Goal: Check status: Check status

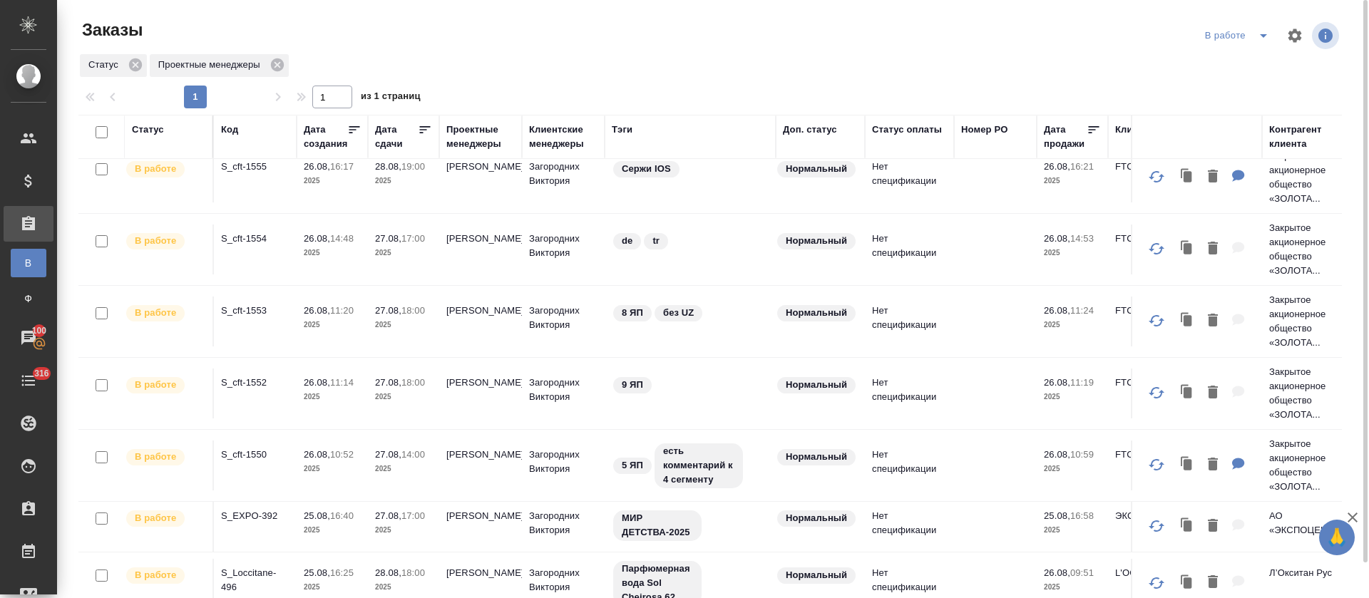
scroll to position [89, 0]
click at [260, 518] on p "S_EXPO-392" at bounding box center [255, 517] width 68 height 14
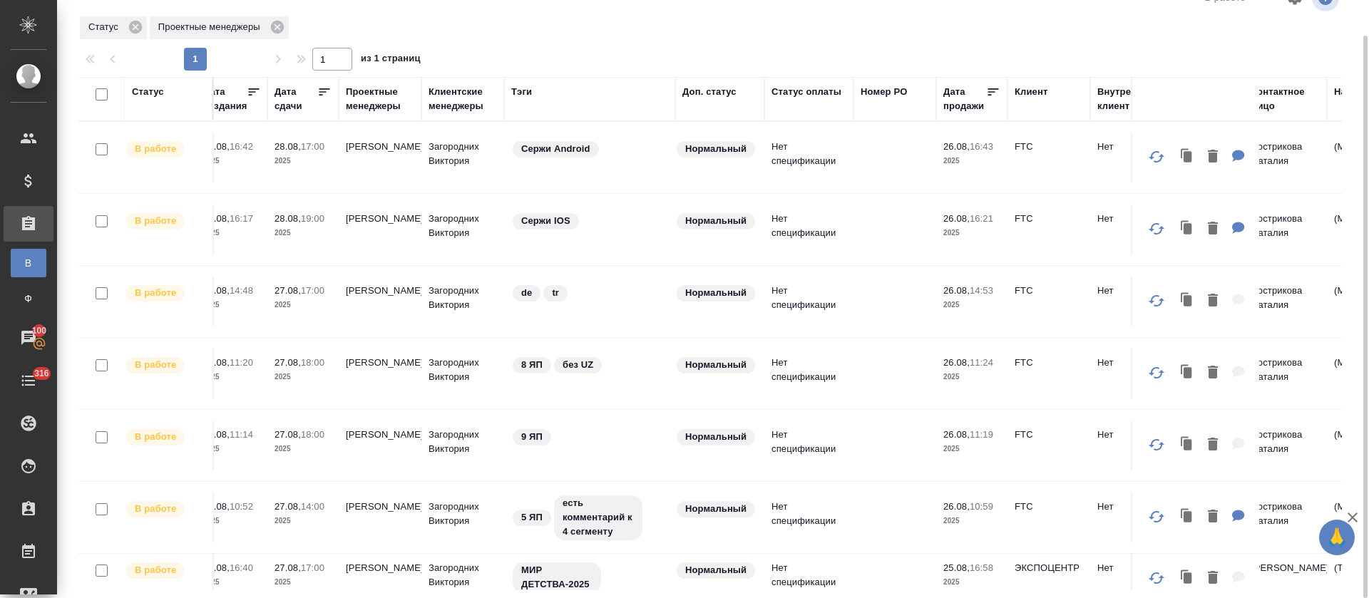
scroll to position [0, 0]
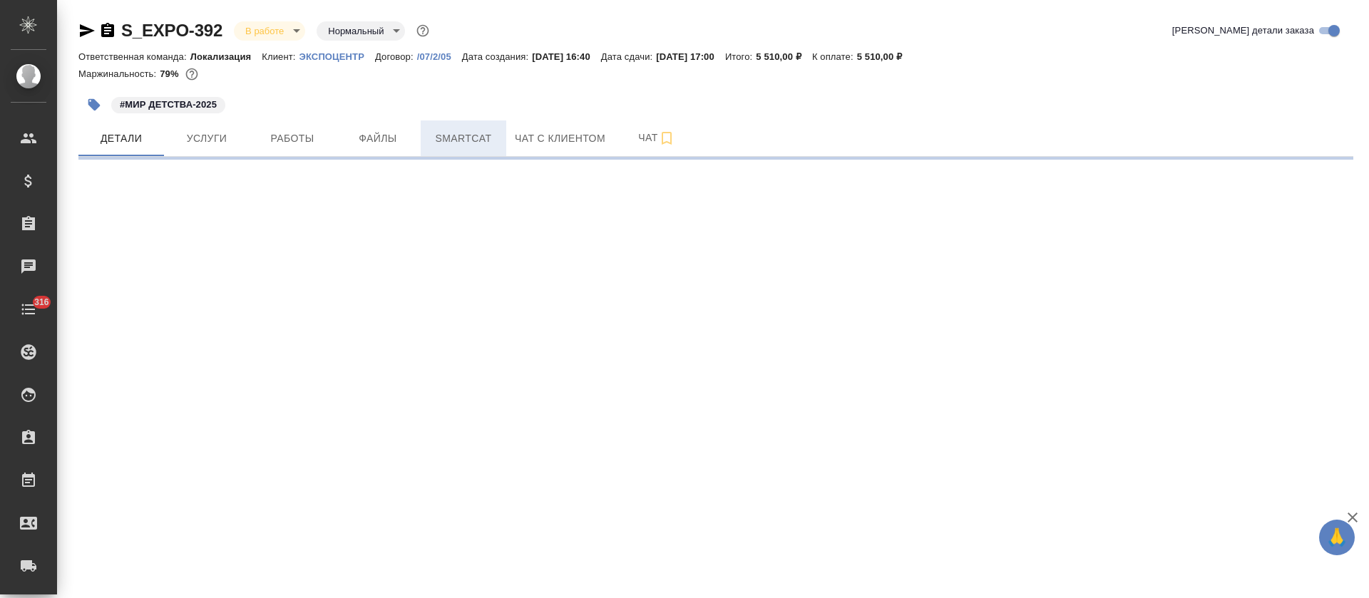
select select "RU"
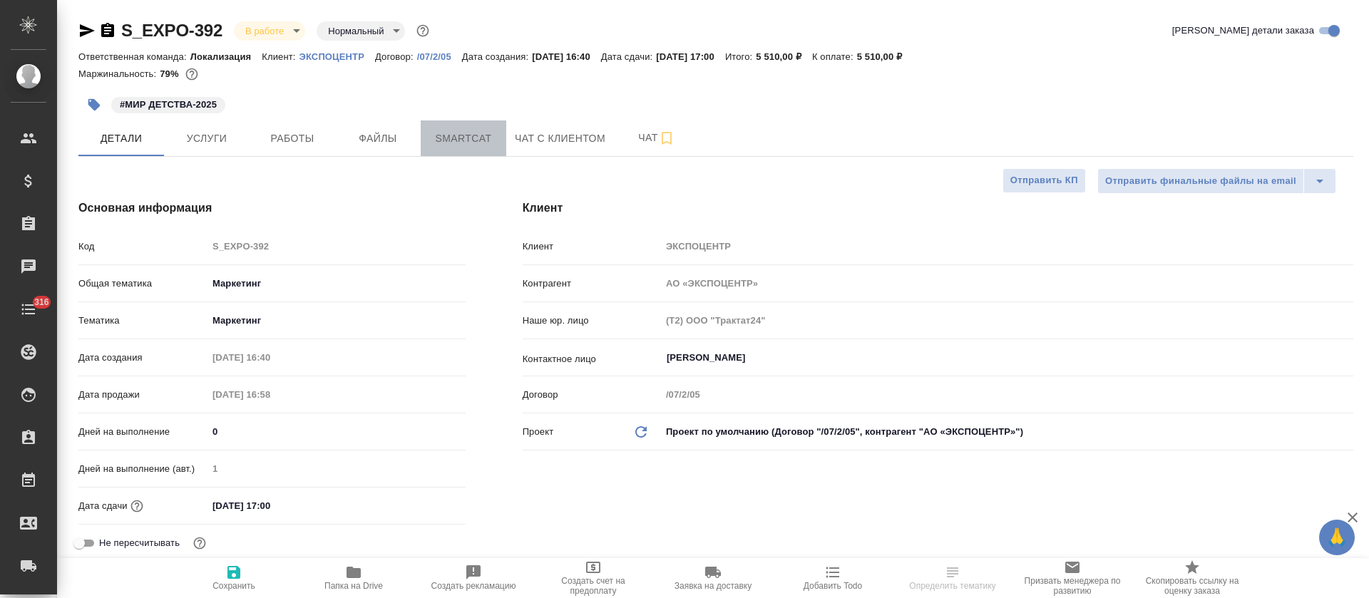
type textarea "x"
click at [482, 141] on span "Smartcat" at bounding box center [463, 139] width 68 height 18
type textarea "x"
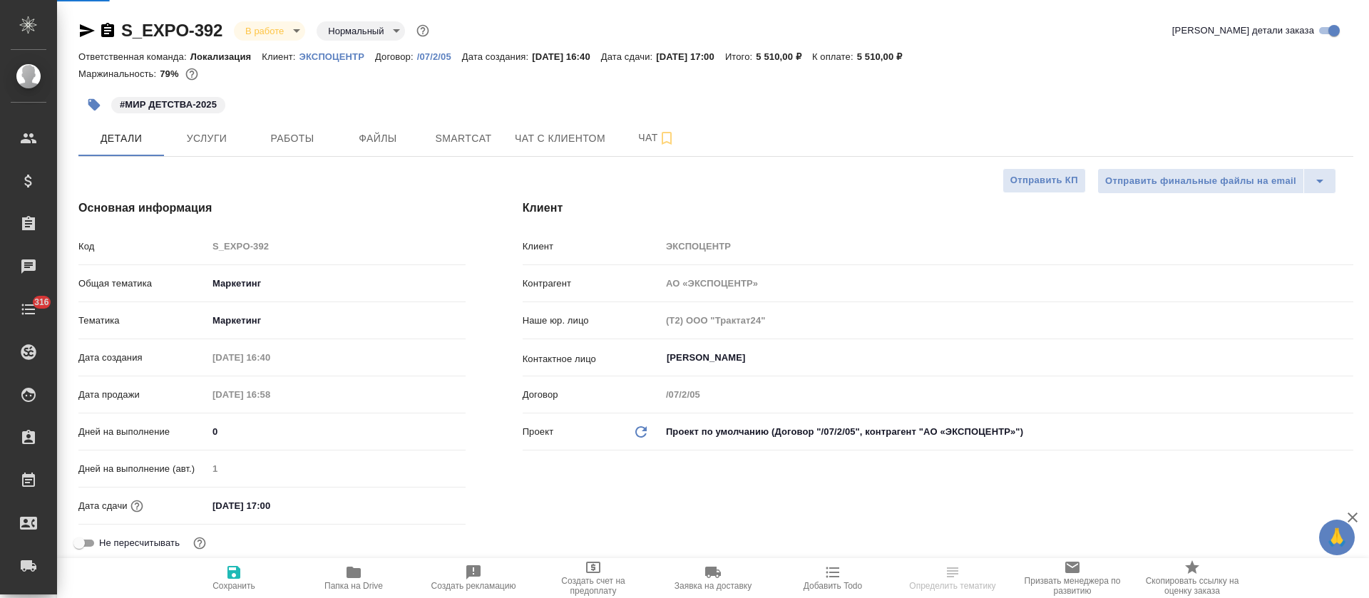
type textarea "x"
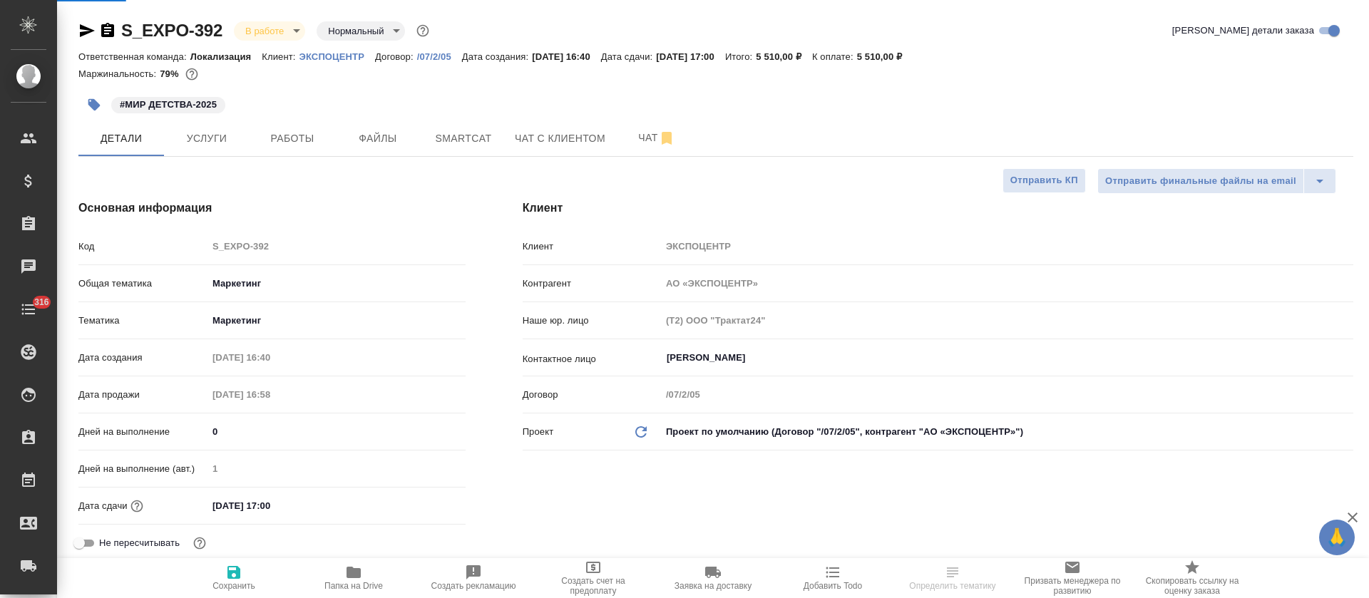
type input "[PERSON_NAME] [PERSON_NAME]"
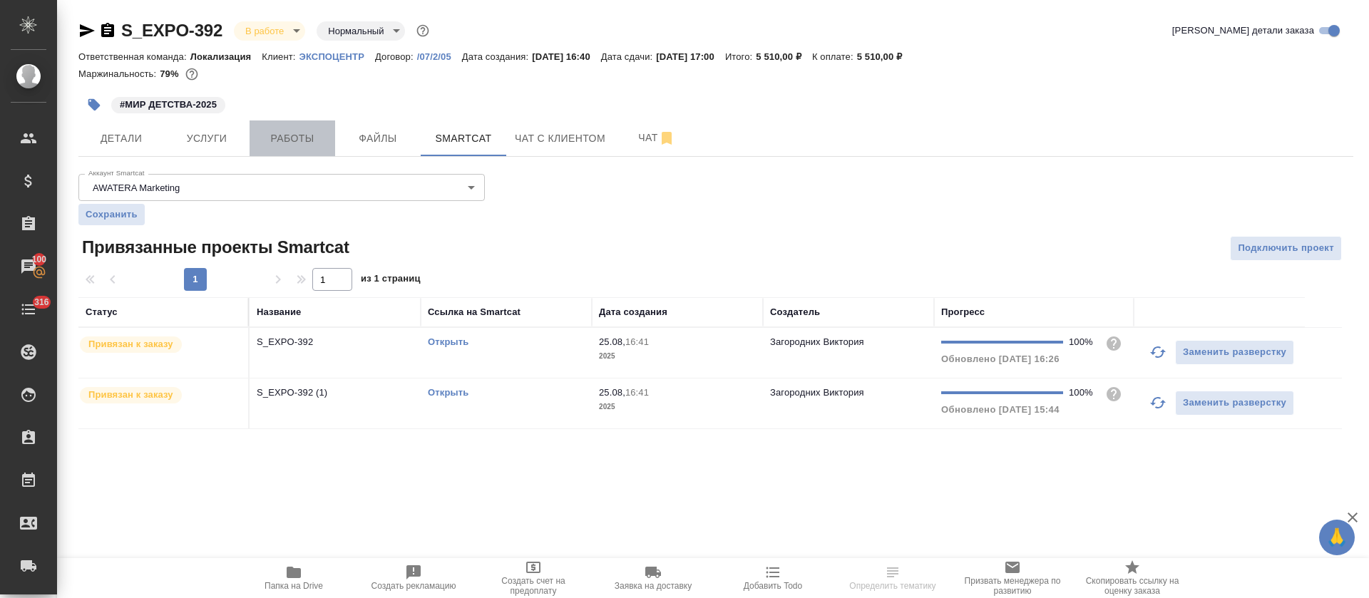
click at [295, 130] on span "Работы" at bounding box center [292, 139] width 68 height 18
